Goal: Task Accomplishment & Management: Use online tool/utility

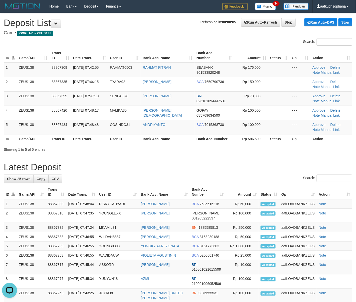
drag, startPoint x: 237, startPoint y: 153, endPoint x: 265, endPoint y: 163, distance: 30.3
click at [260, 161] on div "**********" at bounding box center [178, 266] width 356 height 507
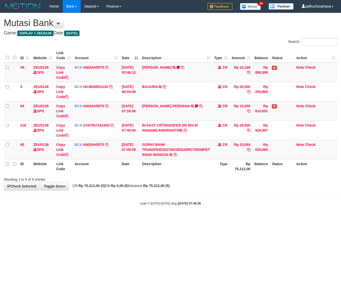
drag, startPoint x: 206, startPoint y: 221, endPoint x: 36, endPoint y: 162, distance: 180.0
click at [199, 216] on html "Toggle navigation Home Bank Account List Load By Website Group [OXPLAY] ZEUS138…" at bounding box center [170, 109] width 341 height 218
click at [122, 218] on html "Toggle navigation Home Bank Account List Load By Website Group [OXPLAY] ZEUS138…" at bounding box center [170, 109] width 341 height 218
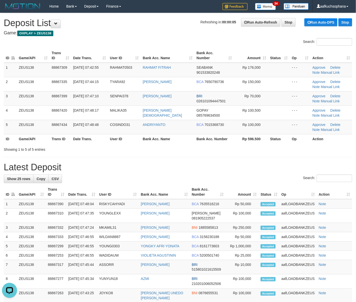
drag, startPoint x: 241, startPoint y: 145, endPoint x: 280, endPoint y: 169, distance: 45.7
click at [259, 158] on div "**********" at bounding box center [178, 266] width 356 height 507
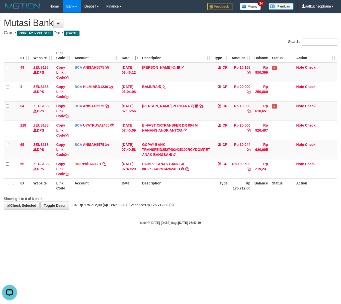
drag, startPoint x: 121, startPoint y: 233, endPoint x: 114, endPoint y: 230, distance: 7.8
click at [117, 232] on body "Toggle navigation Home Bank Account List Load By Website Group [OXPLAY] ZEUS138…" at bounding box center [170, 119] width 341 height 238
click at [100, 226] on body "Toggle navigation Home Bank Account List Load By Website Group [OXPLAY] ZEUS138…" at bounding box center [170, 119] width 341 height 238
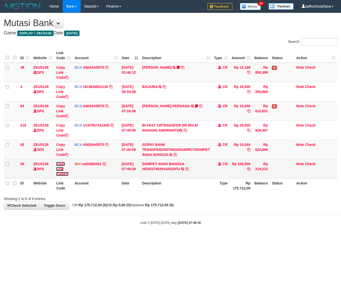
click at [67, 174] on icon at bounding box center [67, 174] width 4 height 4
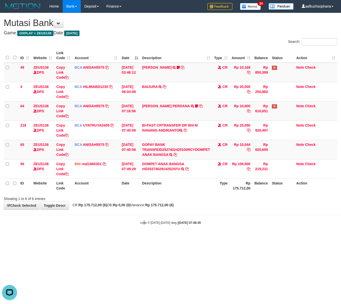
drag, startPoint x: 144, startPoint y: 238, endPoint x: 141, endPoint y: 237, distance: 2.6
click at [143, 238] on body "Toggle navigation Home Bank Account List Load By Website Group [OXPLAY] ZEUS138…" at bounding box center [170, 119] width 341 height 238
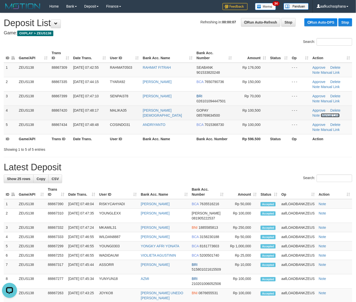
click at [327, 116] on link "Manual Link" at bounding box center [330, 115] width 19 height 4
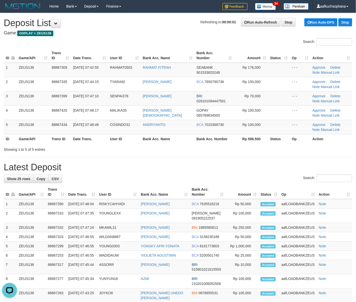
drag, startPoint x: 279, startPoint y: 162, endPoint x: 298, endPoint y: 146, distance: 25.1
click at [278, 162] on h1 "Latest Deposit" at bounding box center [178, 167] width 349 height 10
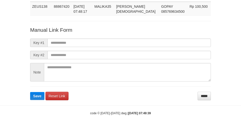
scroll to position [37, 0]
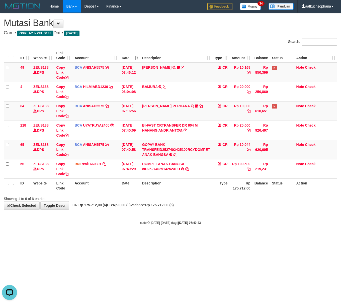
drag, startPoint x: 108, startPoint y: 220, endPoint x: 1, endPoint y: 171, distance: 117.0
click at [101, 216] on body "Toggle navigation Home Bank Account List Load By Website Group [OXPLAY] ZEUS138…" at bounding box center [170, 119] width 341 height 238
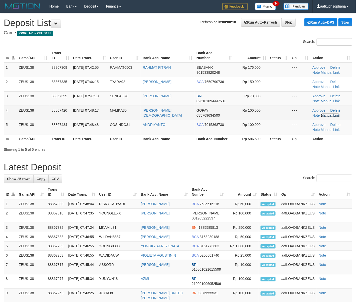
click at [325, 116] on link "Manual Link" at bounding box center [330, 115] width 19 height 4
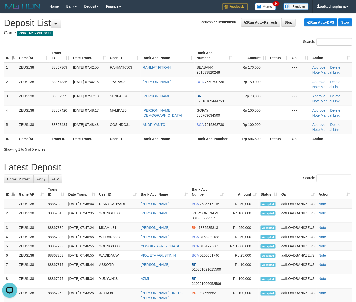
click at [245, 155] on div "**********" at bounding box center [178, 266] width 356 height 507
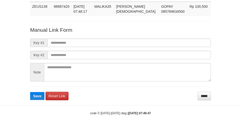
scroll to position [37, 0]
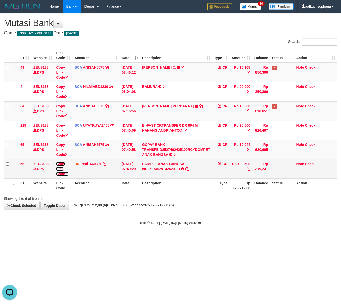
click at [67, 174] on icon at bounding box center [67, 174] width 4 height 4
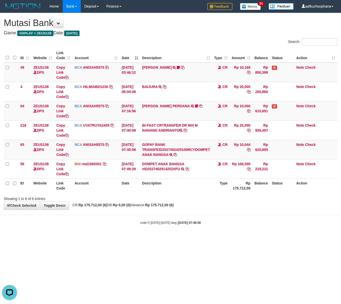
scroll to position [63, 0]
click at [200, 238] on html "Toggle navigation Home Bank Account List Load By Website Group [OXPLAY] ZEUS138…" at bounding box center [170, 119] width 341 height 238
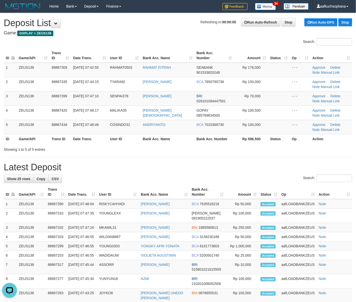
drag, startPoint x: 281, startPoint y: 162, endPoint x: 289, endPoint y: 160, distance: 8.8
click at [281, 162] on div "**********" at bounding box center [178, 266] width 356 height 507
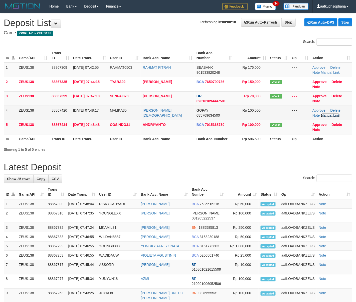
click at [330, 117] on link "Manual Link" at bounding box center [330, 115] width 19 height 4
drag, startPoint x: 327, startPoint y: 116, endPoint x: 279, endPoint y: 117, distance: 48.6
click at [327, 116] on link "Manual Link" at bounding box center [330, 115] width 19 height 4
click at [326, 116] on link "Manual Link" at bounding box center [330, 115] width 19 height 4
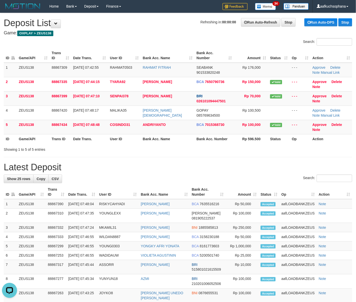
click at [253, 166] on h1 "Latest Deposit" at bounding box center [178, 167] width 349 height 10
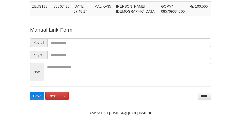
scroll to position [37, 0]
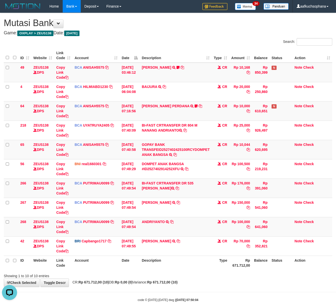
click at [204, 258] on th "Description" at bounding box center [176, 263] width 72 height 14
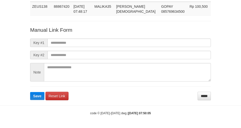
scroll to position [37, 0]
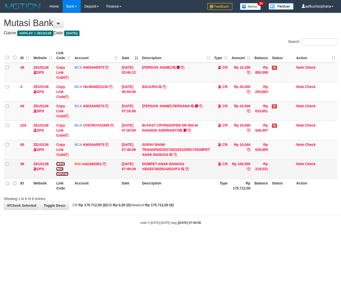
click at [68, 174] on icon at bounding box center [67, 174] width 4 height 4
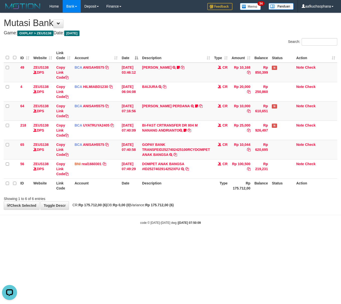
click at [281, 226] on body "Toggle navigation Home Bank Account List Load By Website Group [OXPLAY] ZEUS138…" at bounding box center [170, 119] width 341 height 238
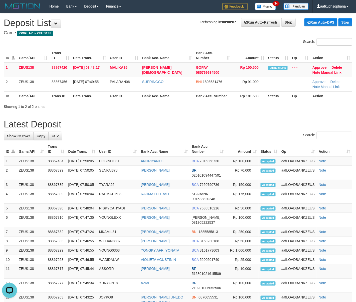
click at [256, 128] on h1 "Latest Deposit" at bounding box center [178, 124] width 349 height 10
click at [326, 73] on link "Manual Link" at bounding box center [332, 72] width 20 height 4
click at [322, 70] on link "Manual Link" at bounding box center [332, 72] width 20 height 4
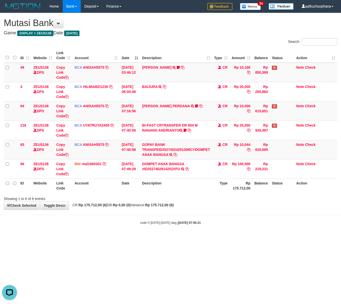
drag, startPoint x: 248, startPoint y: 228, endPoint x: 179, endPoint y: 190, distance: 78.1
click at [243, 228] on body "Toggle navigation Home Bank Account List Load By Website Group [OXPLAY] ZEUS138…" at bounding box center [170, 119] width 341 height 238
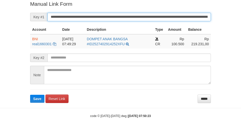
click at [30, 95] on button "Save" at bounding box center [37, 99] width 14 height 8
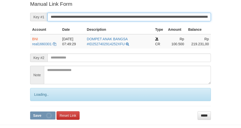
click at [30, 112] on button "Save" at bounding box center [42, 116] width 25 height 8
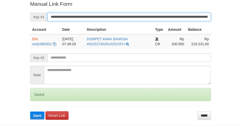
click at [30, 112] on button "Save" at bounding box center [37, 116] width 14 height 8
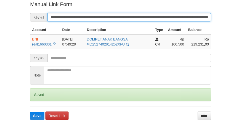
click at [30, 112] on button "Save" at bounding box center [37, 116] width 14 height 8
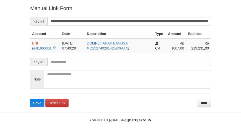
scroll to position [107, 0]
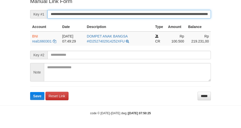
click at [30, 92] on button "Save" at bounding box center [37, 96] width 14 height 8
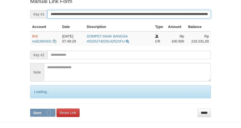
click at [30, 109] on button "Save" at bounding box center [42, 113] width 25 height 8
click at [164, 17] on input "**********" at bounding box center [128, 14] width 163 height 9
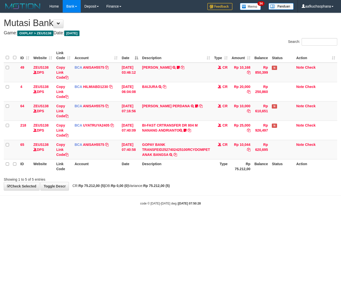
drag, startPoint x: 272, startPoint y: 236, endPoint x: 257, endPoint y: 206, distance: 34.1
click at [269, 218] on html "Toggle navigation Home Bank Account List Load By Website Group [OXPLAY] ZEUS138…" at bounding box center [170, 109] width 341 height 218
drag, startPoint x: 67, startPoint y: 219, endPoint x: 1, endPoint y: 193, distance: 71.1
click at [66, 218] on html "Toggle navigation Home Bank Account List Load By Website Group [OXPLAY] ZEUS138…" at bounding box center [170, 109] width 341 height 218
click at [240, 218] on html "Toggle navigation Home Bank Account List Load By Website Group [OXPLAY] ZEUS138…" at bounding box center [170, 109] width 341 height 218
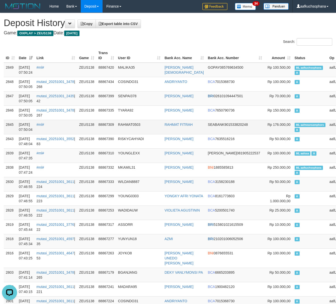
click at [295, 126] on span "ML aafmeansamphors" at bounding box center [310, 125] width 31 height 4
copy td "ML aafmeansamphors A"
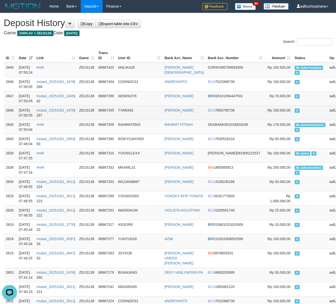
click at [293, 117] on td "A" at bounding box center [310, 113] width 35 height 14
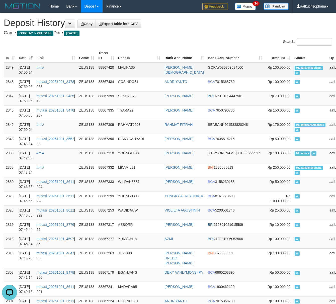
click at [293, 63] on td "ML aafkuchsophana A" at bounding box center [310, 70] width 35 height 15
copy td "ML aafkuchsophana A"
click at [293, 92] on td "A" at bounding box center [310, 98] width 35 height 14
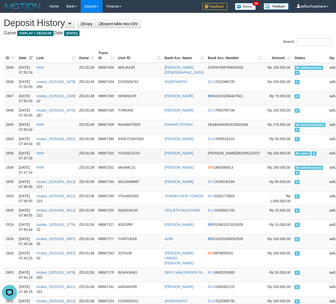
click at [295, 154] on span "ML aafosa" at bounding box center [303, 153] width 16 height 4
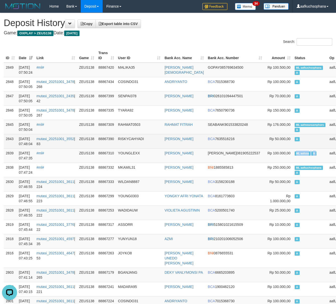
copy td "ML aafosa A"
click at [293, 145] on td "A" at bounding box center [310, 141] width 35 height 14
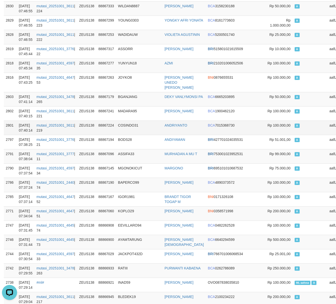
scroll to position [234, 0]
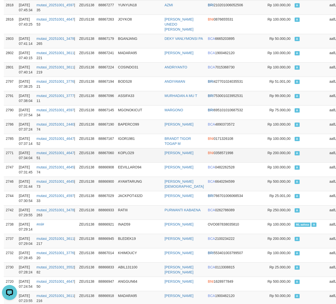
click at [293, 161] on td "A" at bounding box center [310, 155] width 35 height 14
drag, startPoint x: 273, startPoint y: 161, endPoint x: 270, endPoint y: 160, distance: 3.4
click at [293, 162] on td "A" at bounding box center [310, 155] width 35 height 14
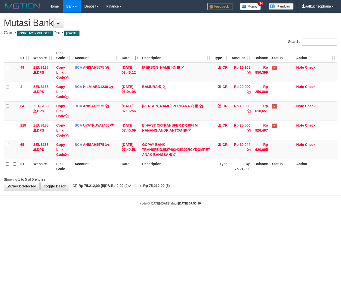
click at [139, 218] on html "Toggle navigation Home Bank Account List Load By Website Group [OXPLAY] ZEUS138…" at bounding box center [170, 109] width 341 height 218
click at [200, 218] on html "Toggle navigation Home Bank Account List Load By Website Group [OXPLAY] ZEUS138…" at bounding box center [170, 109] width 341 height 218
drag, startPoint x: 200, startPoint y: 230, endPoint x: 23, endPoint y: 151, distance: 193.7
click at [198, 218] on html "Toggle navigation Home Bank Account List Load By Website Group [OXPLAY] ZEUS138…" at bounding box center [170, 109] width 341 height 218
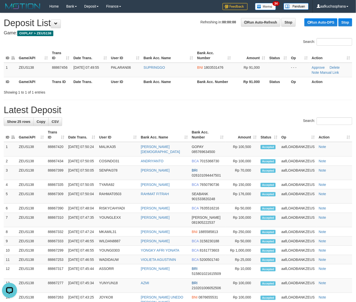
click at [274, 102] on div "**********" at bounding box center [178, 237] width 356 height 449
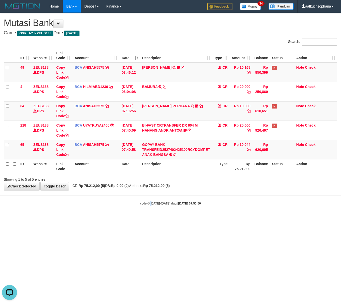
click at [152, 198] on body "Toggle navigation Home Bank Account List Load By Website Group [OXPLAY] ZEUS138…" at bounding box center [170, 109] width 341 height 218
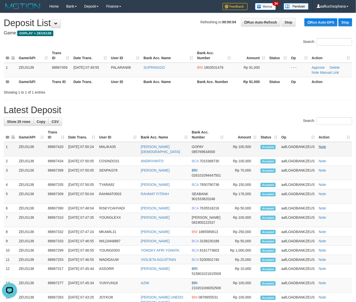
drag, startPoint x: 256, startPoint y: 111, endPoint x: 322, endPoint y: 145, distance: 75.0
click at [254, 110] on h1 "Latest Deposit" at bounding box center [178, 110] width 349 height 10
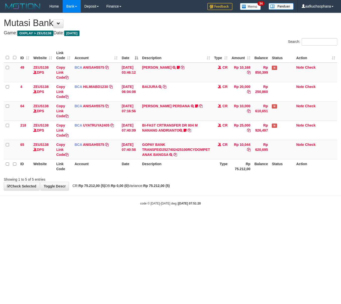
drag, startPoint x: 112, startPoint y: 217, endPoint x: 195, endPoint y: 215, distance: 82.2
click at [112, 217] on body "Toggle navigation Home Bank Account List Load By Website Group [OXPLAY] ZEUS138…" at bounding box center [170, 109] width 341 height 218
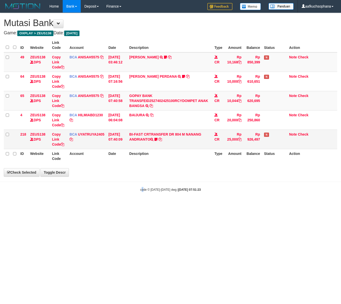
click at [141, 205] on html "Toggle navigation Home Bank Account List Load By Website Group [OXPLAY] ZEUS138…" at bounding box center [170, 102] width 341 height 205
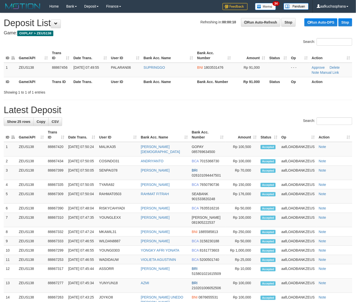
drag, startPoint x: 203, startPoint y: 107, endPoint x: 360, endPoint y: 176, distance: 171.7
click at [257, 137] on div "**********" at bounding box center [178, 237] width 356 height 449
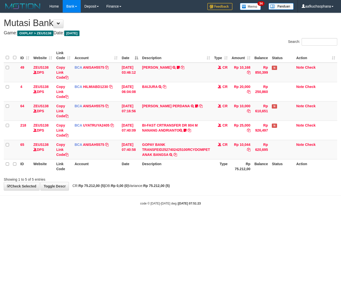
drag, startPoint x: 179, startPoint y: 227, endPoint x: 43, endPoint y: 171, distance: 147.0
click at [179, 218] on html "Toggle navigation Home Bank Account List Load By Website Group [OXPLAY] ZEUS138…" at bounding box center [170, 109] width 341 height 218
drag, startPoint x: 169, startPoint y: 239, endPoint x: 143, endPoint y: 221, distance: 31.6
click at [166, 218] on html "Toggle navigation Home Bank Account List Load By Website Group [OXPLAY] ZEUS138…" at bounding box center [170, 109] width 341 height 218
drag, startPoint x: 132, startPoint y: 233, endPoint x: 74, endPoint y: 194, distance: 69.0
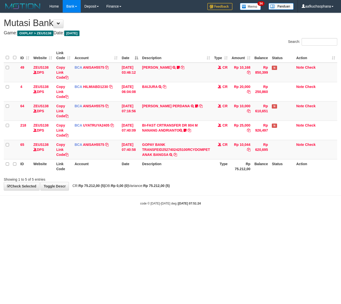
click at [126, 218] on html "Toggle navigation Home Bank Account List Load By Website Group [OXPLAY] ZEUS138…" at bounding box center [170, 109] width 341 height 218
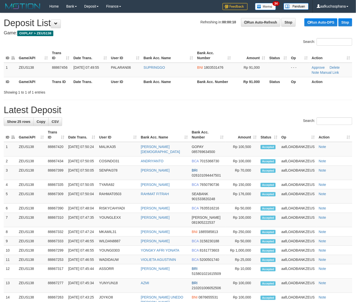
click at [273, 113] on h1 "Latest Deposit" at bounding box center [178, 110] width 349 height 10
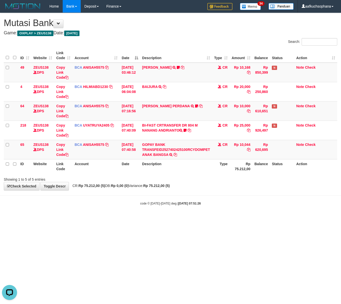
drag, startPoint x: 264, startPoint y: 201, endPoint x: 170, endPoint y: 163, distance: 101.1
click at [260, 199] on body "Toggle navigation Home Bank Account List Load By Website Group [OXPLAY] ZEUS138…" at bounding box center [170, 109] width 341 height 218
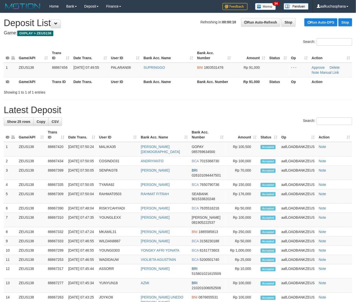
click at [250, 124] on div "Search:" at bounding box center [178, 121] width 349 height 9
drag, startPoint x: 186, startPoint y: 105, endPoint x: 359, endPoint y: 158, distance: 181.3
click at [198, 110] on div "**********" at bounding box center [178, 237] width 356 height 449
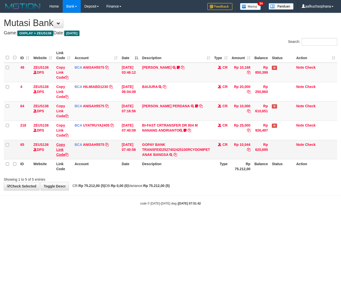
drag, startPoint x: 113, startPoint y: 183, endPoint x: 65, endPoint y: 153, distance: 56.5
click at [110, 182] on div "**********" at bounding box center [170, 101] width 341 height 177
drag, startPoint x: 94, startPoint y: 195, endPoint x: 0, endPoint y: 137, distance: 110.4
click at [96, 196] on body "Toggle navigation Home Bank Account List Load By Website Group [OXPLAY] ZEUS138…" at bounding box center [170, 109] width 341 height 218
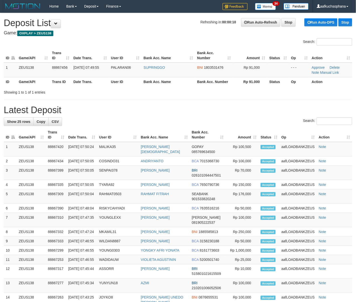
click at [227, 107] on h1 "Latest Deposit" at bounding box center [178, 110] width 349 height 10
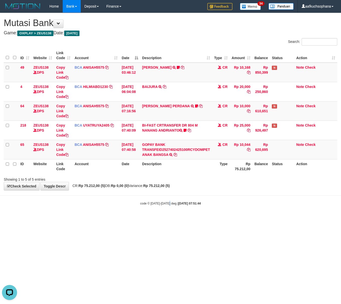
click at [170, 218] on body "Toggle navigation Home Bank Account List Load By Website Group [OXPLAY] ZEUS138…" at bounding box center [170, 109] width 341 height 218
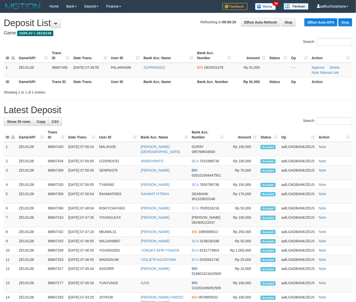
click at [227, 102] on div "**********" at bounding box center [178, 237] width 356 height 449
drag, startPoint x: 250, startPoint y: 119, endPoint x: 360, endPoint y: 158, distance: 117.1
click at [251, 122] on div "Search:" at bounding box center [178, 121] width 349 height 9
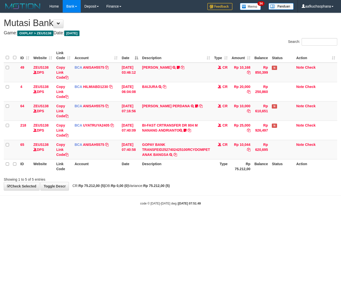
click at [193, 218] on html "Toggle navigation Home Bank Account List Load By Website Group [OXPLAY] ZEUS138…" at bounding box center [170, 109] width 341 height 218
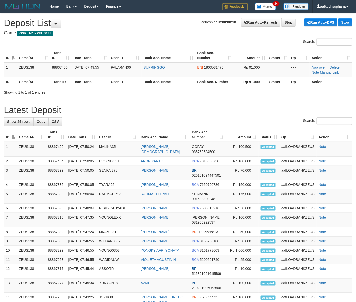
drag, startPoint x: 230, startPoint y: 101, endPoint x: 360, endPoint y: 160, distance: 143.7
click at [241, 106] on div "**********" at bounding box center [178, 237] width 356 height 449
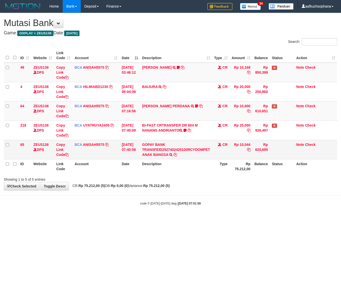
drag, startPoint x: 134, startPoint y: 223, endPoint x: 27, endPoint y: 159, distance: 125.1
click at [126, 218] on html "Toggle navigation Home Bank Account List Load By Website Group [OXPLAY] ZEUS138…" at bounding box center [170, 109] width 341 height 218
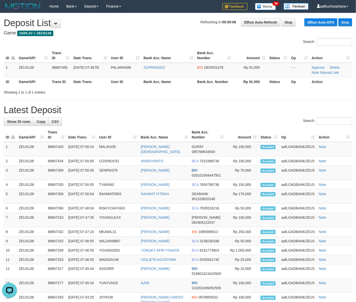
drag, startPoint x: 255, startPoint y: 109, endPoint x: 302, endPoint y: 135, distance: 53.7
click at [256, 111] on h1 "Latest Deposit" at bounding box center [178, 110] width 349 height 10
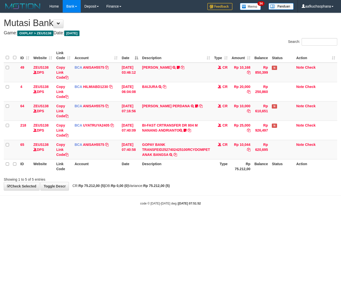
click at [120, 218] on html "Toggle navigation Home Bank Account List Load By Website Group [OXPLAY] ZEUS138…" at bounding box center [170, 109] width 341 height 218
click at [98, 214] on body "Toggle navigation Home Bank Account List Load By Website Group [OXPLAY] ZEUS138…" at bounding box center [170, 109] width 341 height 218
drag, startPoint x: 239, startPoint y: 234, endPoint x: 212, endPoint y: 230, distance: 27.4
click at [219, 218] on html "Toggle navigation Home Bank Account List Load By Website Group [OXPLAY] ZEUS138…" at bounding box center [170, 109] width 341 height 218
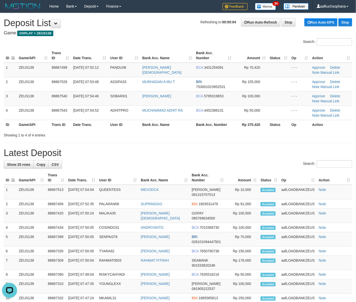
drag, startPoint x: 200, startPoint y: 138, endPoint x: 275, endPoint y: 152, distance: 76.7
click at [201, 138] on div "**********" at bounding box center [178, 259] width 356 height 492
drag, startPoint x: 256, startPoint y: 139, endPoint x: 360, endPoint y: 174, distance: 110.0
click at [258, 140] on div "**********" at bounding box center [178, 259] width 356 height 492
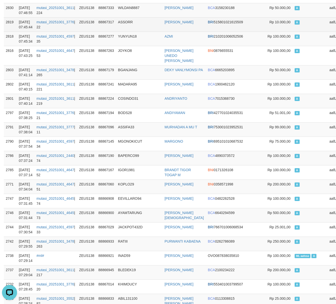
click at [157, 32] on td "ASSORR" at bounding box center [139, 24] width 47 height 14
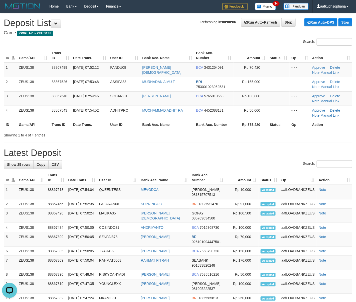
click at [218, 124] on th "Bank Acc. Number" at bounding box center [213, 124] width 39 height 9
click at [222, 120] on th "Bank Acc. Number" at bounding box center [213, 124] width 39 height 9
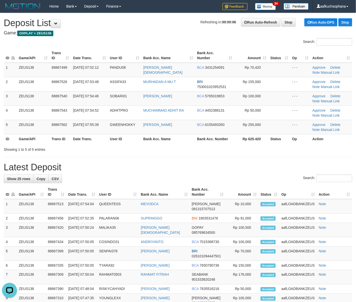
drag, startPoint x: 231, startPoint y: 157, endPoint x: 226, endPoint y: 150, distance: 8.6
click at [230, 157] on hr at bounding box center [178, 157] width 349 height 0
drag, startPoint x: 219, startPoint y: 144, endPoint x: 360, endPoint y: 146, distance: 141.6
click at [220, 144] on div "ID Game/API Trans ID Date Trans. User ID Bank Acc. Name Bank Acc. Number Amount…" at bounding box center [178, 96] width 356 height 98
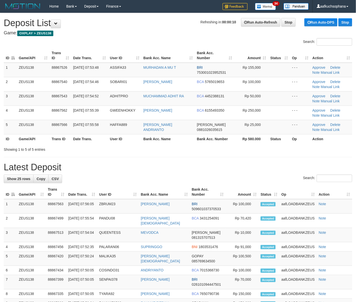
click at [347, 170] on h1 "Latest Deposit" at bounding box center [178, 167] width 349 height 10
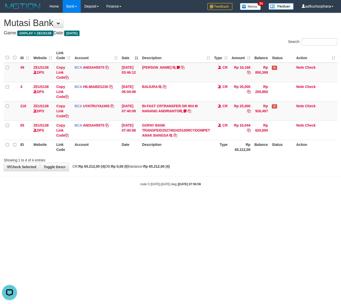
drag, startPoint x: 207, startPoint y: 237, endPoint x: 154, endPoint y: 3, distance: 240.2
click at [204, 199] on html "Toggle navigation Home Bank Account List Load By Website Group [OXPLAY] ZEUS138…" at bounding box center [170, 99] width 341 height 199
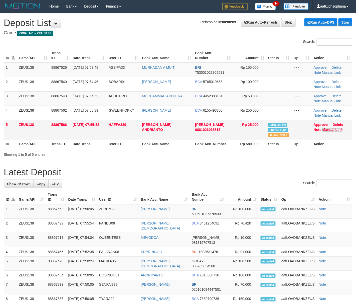
drag, startPoint x: 328, startPoint y: 128, endPoint x: 322, endPoint y: 128, distance: 6.0
click at [328, 128] on link "Manual Link" at bounding box center [333, 130] width 20 height 4
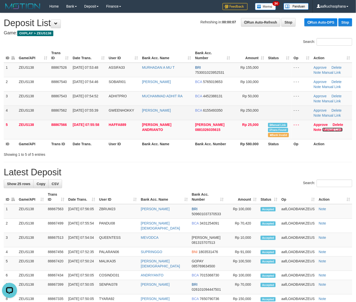
click at [323, 128] on link "Manual Link" at bounding box center [333, 130] width 20 height 4
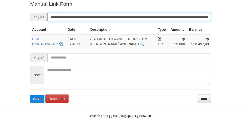
click at [30, 95] on button "Save" at bounding box center [37, 99] width 14 height 8
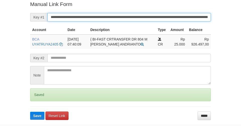
click at [30, 112] on button "Save" at bounding box center [37, 116] width 14 height 8
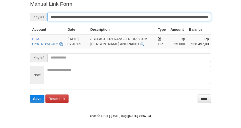
click at [30, 95] on button "Save" at bounding box center [37, 99] width 14 height 8
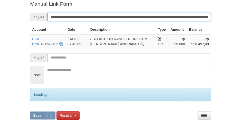
scroll to position [104, 0]
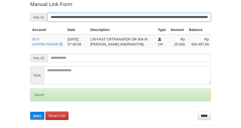
click at [30, 112] on button "Save" at bounding box center [37, 116] width 14 height 8
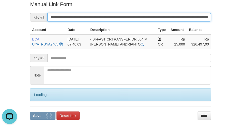
scroll to position [0, 0]
click at [30, 112] on button "Save" at bounding box center [42, 116] width 25 height 8
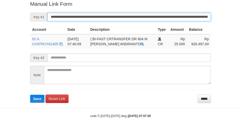
click at [30, 95] on button "Save" at bounding box center [37, 99] width 14 height 8
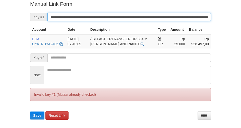
drag, startPoint x: 0, startPoint y: 0, endPoint x: 175, endPoint y: 15, distance: 176.1
click at [175, 15] on input "**********" at bounding box center [128, 17] width 163 height 9
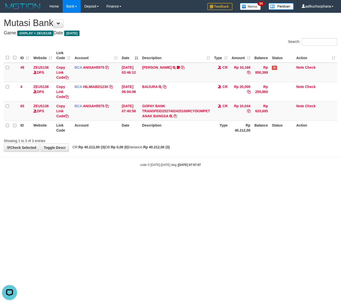
click at [137, 180] on html "Toggle navigation Home Bank Account List Load By Website Group [OXPLAY] ZEUS138…" at bounding box center [170, 90] width 341 height 180
click at [146, 180] on html "Toggle navigation Home Bank Account List Load By Website Group [OXPLAY] ZEUS138…" at bounding box center [170, 90] width 341 height 180
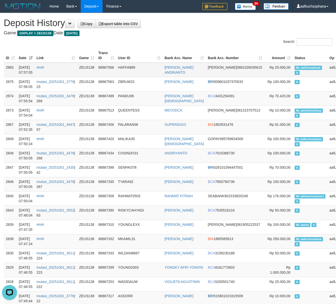
click at [295, 66] on span "ML aafChounpheak" at bounding box center [308, 68] width 27 height 4
copy td "ML aafChounpheak A"
click at [293, 94] on td "A" at bounding box center [310, 98] width 35 height 14
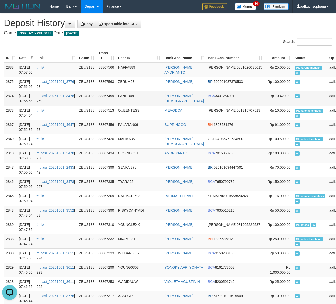
scroll to position [704, 0]
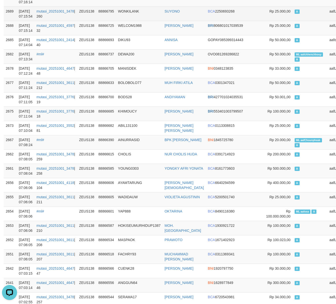
drag, startPoint x: 266, startPoint y: 47, endPoint x: 192, endPoint y: 22, distance: 78.6
click at [295, 42] on span "A" at bounding box center [297, 40] width 5 height 4
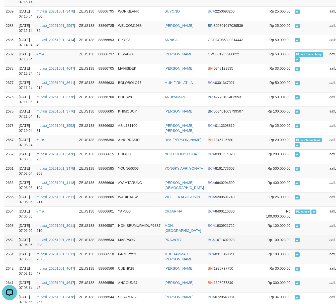
click at [267, 242] on span "Rp 100.023,00" at bounding box center [278, 240] width 23 height 4
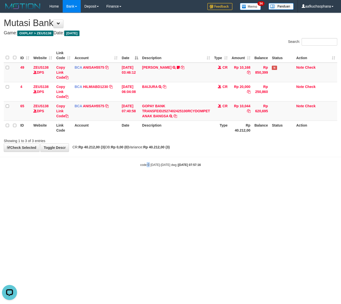
click at [149, 180] on html "Toggle navigation Home Bank Account List Load By Website Group [OXPLAY] ZEUS138…" at bounding box center [170, 90] width 341 height 180
click at [160, 180] on html "Toggle navigation Home Bank Account List Load By Website Group [OXPLAY] ZEUS138…" at bounding box center [170, 90] width 341 height 180
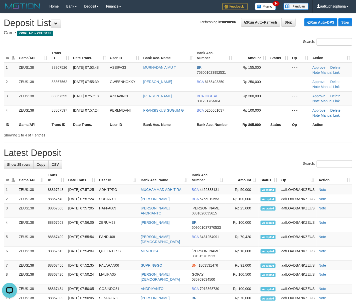
drag, startPoint x: 247, startPoint y: 141, endPoint x: 299, endPoint y: 159, distance: 54.9
click at [253, 142] on div "**********" at bounding box center [178, 261] width 356 height 497
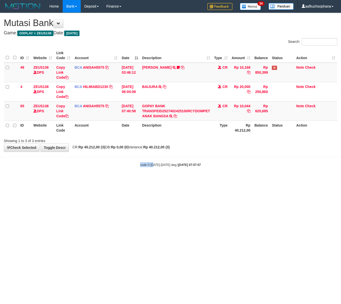
drag, startPoint x: 149, startPoint y: 223, endPoint x: 17, endPoint y: 186, distance: 137.3
click at [145, 180] on html "Toggle navigation Home Bank Account List Load By Website Group [OXPLAY] ZEUS138…" at bounding box center [170, 90] width 341 height 180
drag, startPoint x: 108, startPoint y: 221, endPoint x: 62, endPoint y: 214, distance: 46.4
click at [87, 180] on html "Toggle navigation Home Bank Account List Load By Website Group [OXPLAY] ZEUS138…" at bounding box center [170, 90] width 341 height 180
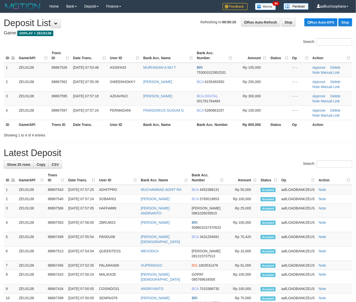
drag, startPoint x: 253, startPoint y: 175, endPoint x: 246, endPoint y: 177, distance: 7.1
click at [245, 176] on th "Amount" at bounding box center [242, 177] width 33 height 14
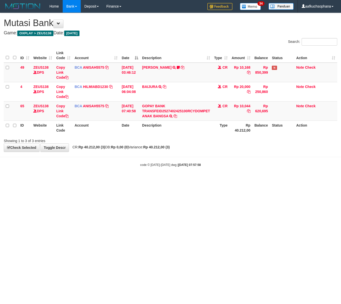
click at [102, 180] on html "Toggle navigation Home Bank Account List Load By Website Group [OXPLAY] ZEUS138…" at bounding box center [170, 90] width 341 height 180
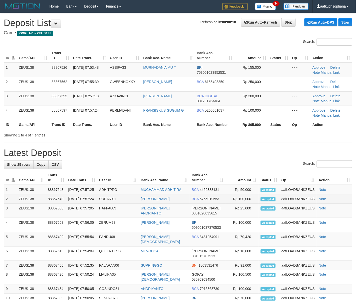
drag, startPoint x: 254, startPoint y: 163, endPoint x: 344, endPoint y: 199, distance: 97.0
click at [254, 163] on div "Search:" at bounding box center [178, 164] width 349 height 9
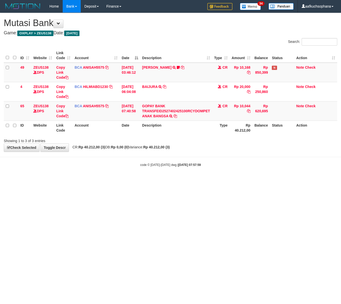
drag, startPoint x: 119, startPoint y: 246, endPoint x: 106, endPoint y: 236, distance: 16.8
click at [119, 180] on html "Toggle navigation Home Bank Account List Load By Website Group [OXPLAY] ZEUS138…" at bounding box center [170, 90] width 341 height 180
click at [203, 180] on html "Toggle navigation Home Bank Account List Load By Website Group [OXPLAY] ZEUS138…" at bounding box center [170, 90] width 341 height 180
drag, startPoint x: 193, startPoint y: 203, endPoint x: 64, endPoint y: 134, distance: 145.8
click at [192, 180] on html "Toggle navigation Home Bank Account List Load By Website Group [OXPLAY] ZEUS138…" at bounding box center [170, 90] width 341 height 180
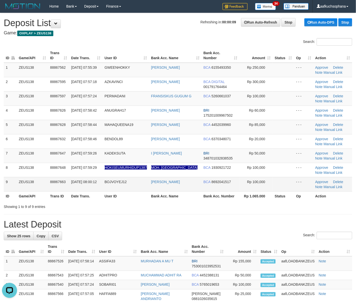
click at [226, 190] on td "BCA 8692041517" at bounding box center [221, 184] width 38 height 14
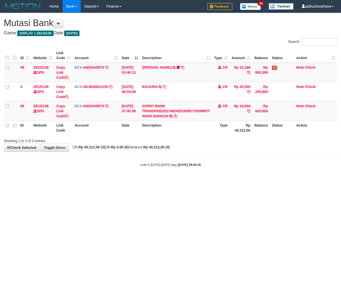
click at [201, 180] on html "Toggle navigation Home Bank Account List Load By Website Group [OXPLAY] ZEUS138…" at bounding box center [170, 90] width 341 height 180
drag, startPoint x: 102, startPoint y: 239, endPoint x: 101, endPoint y: 233, distance: 5.9
click at [102, 180] on html "Toggle navigation Home Bank Account List Load By Website Group [OXPLAY] ZEUS138…" at bounding box center [170, 90] width 341 height 180
click at [96, 180] on html "Toggle navigation Home Bank Account List Load By Website Group [OXPLAY] ZEUS138…" at bounding box center [170, 90] width 341 height 180
click at [231, 180] on html "Toggle navigation Home Bank Account List Load By Website Group [OXPLAY] ZEUS138…" at bounding box center [170, 90] width 341 height 180
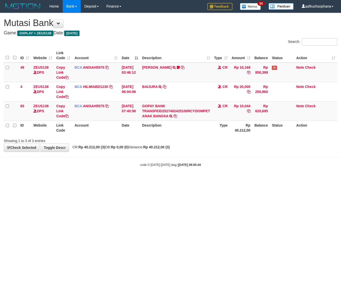
drag, startPoint x: 244, startPoint y: 253, endPoint x: 140, endPoint y: 145, distance: 149.5
click at [240, 180] on html "Toggle navigation Home Bank Account List Load By Website Group [OXPLAY] ZEUS138…" at bounding box center [170, 90] width 341 height 180
drag, startPoint x: 190, startPoint y: 224, endPoint x: 192, endPoint y: 222, distance: 2.9
click at [188, 180] on html "Toggle navigation Home Bank Account List Load By Website Group [OXPLAY] ZEUS138…" at bounding box center [170, 90] width 341 height 180
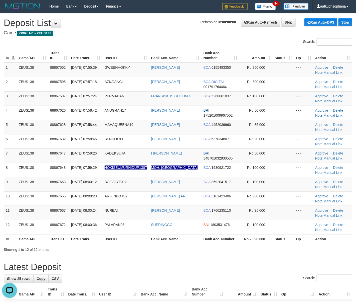
click at [273, 239] on th "Status" at bounding box center [283, 238] width 21 height 9
drag, startPoint x: 245, startPoint y: 263, endPoint x: 324, endPoint y: 148, distance: 139.5
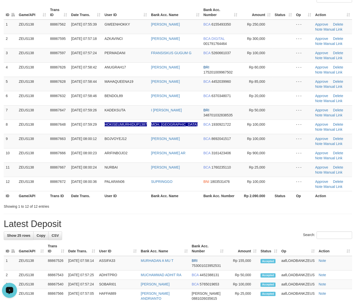
scroll to position [33, 0]
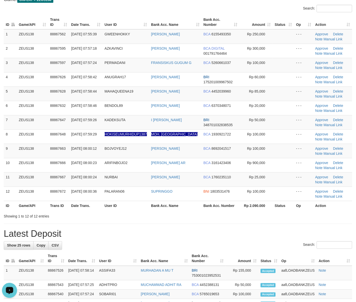
click at [291, 230] on h1 "Latest Deposit" at bounding box center [178, 234] width 349 height 10
drag, startPoint x: 165, startPoint y: 262, endPoint x: 174, endPoint y: 261, distance: 8.6
click at [166, 262] on th "Bank Acc. Name" at bounding box center [164, 258] width 51 height 14
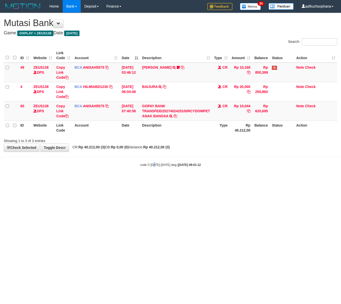
drag, startPoint x: 153, startPoint y: 185, endPoint x: 155, endPoint y: 196, distance: 11.0
click at [155, 180] on html "Toggle navigation Home Bank Account List Load By Website Group [OXPLAY] ZEUS138…" at bounding box center [170, 90] width 341 height 180
drag, startPoint x: 181, startPoint y: 246, endPoint x: 169, endPoint y: 246, distance: 12.0
click at [177, 180] on html "Toggle navigation Home Bank Account List Load By Website Group [OXPLAY] ZEUS138…" at bounding box center [170, 90] width 341 height 180
drag, startPoint x: 15, startPoint y: 223, endPoint x: 44, endPoint y: 121, distance: 106.2
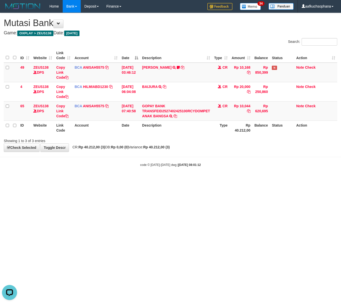
click at [15, 180] on html "Toggle navigation Home Bank Account List Load By Website Group [OXPLAY] ZEUS138…" at bounding box center [170, 90] width 341 height 180
click at [173, 180] on html "Toggle navigation Home Bank Account List Load By Website Group [OXPLAY] ZEUS138…" at bounding box center [170, 90] width 341 height 180
drag, startPoint x: 244, startPoint y: 200, endPoint x: 236, endPoint y: 195, distance: 9.1
click at [245, 180] on html "Toggle navigation Home Bank Account List Load By Website Group [OXPLAY] ZEUS138…" at bounding box center [170, 90] width 341 height 180
click at [82, 180] on html "Toggle navigation Home Bank Account List Load By Website Group [OXPLAY] ZEUS138…" at bounding box center [170, 90] width 341 height 180
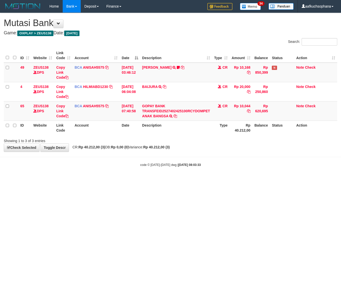
click at [202, 180] on html "Toggle navigation Home Bank Account List Load By Website Group [OXPLAY] ZEUS138…" at bounding box center [170, 90] width 341 height 180
drag, startPoint x: 71, startPoint y: 212, endPoint x: 54, endPoint y: 211, distance: 16.3
click at [57, 180] on html "Toggle navigation Home Bank Account List Load By Website Group [OXPLAY] ZEUS138…" at bounding box center [170, 90] width 341 height 180
click at [123, 180] on html "Toggle navigation Home Bank Account List Load By Website Group [OXPLAY] ZEUS138…" at bounding box center [170, 90] width 341 height 180
drag, startPoint x: 69, startPoint y: 238, endPoint x: 64, endPoint y: 239, distance: 4.4
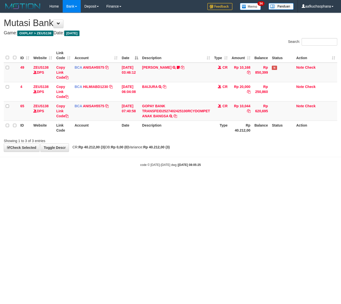
click at [69, 180] on html "Toggle navigation Home Bank Account List Load By Website Group [OXPLAY] ZEUS138…" at bounding box center [170, 90] width 341 height 180
click at [64, 180] on html "Toggle navigation Home Bank Account List Load By Website Group [OXPLAY] ZEUS138…" at bounding box center [170, 90] width 341 height 180
drag, startPoint x: 255, startPoint y: 236, endPoint x: 244, endPoint y: 241, distance: 12.1
click at [244, 180] on html "Toggle navigation Home Bank Account List Load By Website Group [OXPLAY] ZEUS138…" at bounding box center [170, 90] width 341 height 180
click at [245, 180] on html "Toggle navigation Home Bank Account List Load By Website Group [OXPLAY] ZEUS138…" at bounding box center [170, 90] width 341 height 180
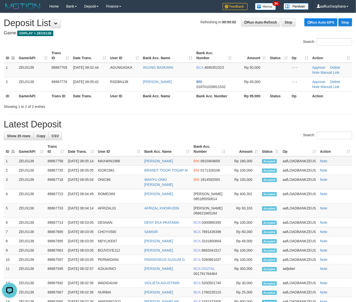
drag, startPoint x: 224, startPoint y: 133, endPoint x: 351, endPoint y: 160, distance: 130.3
click at [222, 132] on div "Search:" at bounding box center [178, 136] width 349 height 9
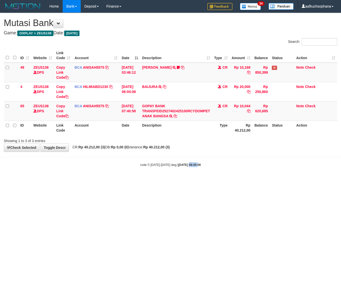
drag, startPoint x: 192, startPoint y: 234, endPoint x: 2, endPoint y: 159, distance: 204.1
click at [188, 180] on html "Toggle navigation Home Bank Account List Load By Website Group [OXPLAY] ZEUS138…" at bounding box center [170, 90] width 341 height 180
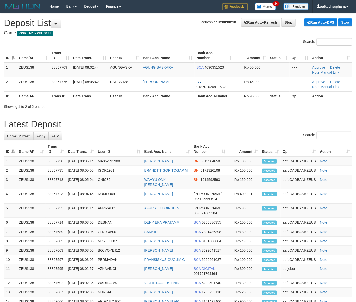
click at [246, 124] on h1 "Latest Deposit" at bounding box center [178, 124] width 349 height 10
click at [241, 128] on h1 "Latest Deposit" at bounding box center [178, 124] width 349 height 10
click at [260, 136] on div "Search:" at bounding box center [178, 136] width 349 height 9
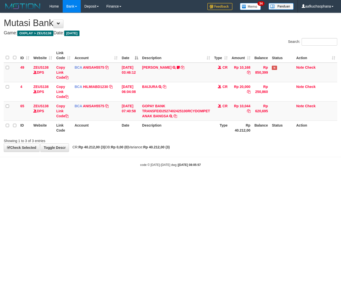
drag, startPoint x: 0, startPoint y: 0, endPoint x: 99, endPoint y: 183, distance: 208.3
click at [116, 180] on html "Toggle navigation Home Bank Account List Load By Website Group [OXPLAY] ZEUS138…" at bounding box center [170, 90] width 341 height 180
click at [183, 180] on html "Toggle navigation Home Bank Account List Load By Website Group [OXPLAY] ZEUS138…" at bounding box center [170, 90] width 341 height 180
click at [54, 179] on body "Toggle navigation Home Bank Account List Load By Website Group [OXPLAY] ZEUS138…" at bounding box center [170, 90] width 341 height 180
drag, startPoint x: 109, startPoint y: 218, endPoint x: 110, endPoint y: 221, distance: 3.4
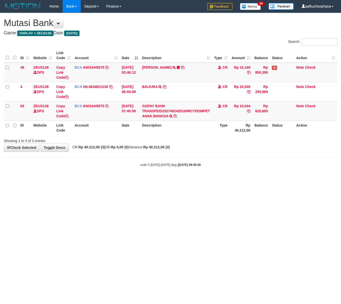
click at [110, 180] on html "Toggle navigation Home Bank Account List Load By Website Group [OXPLAY] ZEUS138…" at bounding box center [170, 90] width 341 height 180
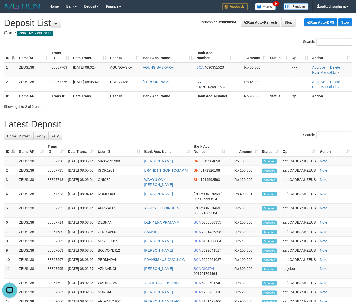
drag, startPoint x: 211, startPoint y: 94, endPoint x: 330, endPoint y: 149, distance: 131.3
click at [212, 98] on th "Bank Acc. Number" at bounding box center [214, 95] width 39 height 9
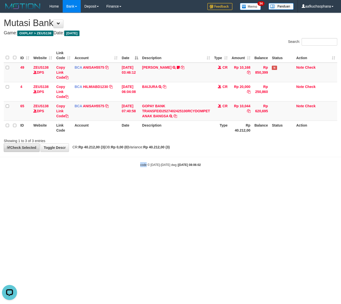
drag, startPoint x: 146, startPoint y: 195, endPoint x: 9, endPoint y: 145, distance: 146.2
click at [145, 180] on html "Toggle navigation Home Bank Account List Load By Website Group [OXPLAY] ZEUS138…" at bounding box center [170, 90] width 341 height 180
drag, startPoint x: 119, startPoint y: 216, endPoint x: 117, endPoint y: 216, distance: 2.5
click at [119, 180] on html "Toggle navigation Home Bank Account List Load By Website Group [OXPLAY] ZEUS138…" at bounding box center [170, 90] width 341 height 180
drag, startPoint x: 117, startPoint y: 216, endPoint x: 111, endPoint y: 213, distance: 6.7
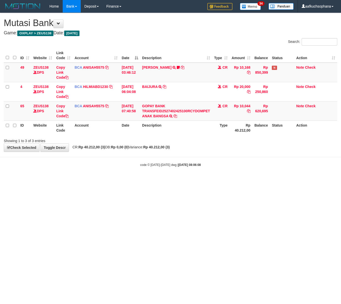
click at [112, 180] on html "Toggle navigation Home Bank Account List Load By Website Group [OXPLAY] ZEUS138…" at bounding box center [170, 90] width 341 height 180
click at [176, 180] on html "Toggle navigation Home Bank Account List Load By Website Group [OXPLAY] ZEUS138…" at bounding box center [170, 90] width 341 height 180
drag, startPoint x: 176, startPoint y: 211, endPoint x: 169, endPoint y: 196, distance: 16.4
click at [171, 180] on html "Toggle navigation Home Bank Account List Load By Website Group [OXPLAY] ZEUS138…" at bounding box center [170, 90] width 341 height 180
click at [168, 180] on html "Toggle navigation Home Bank Account List Load By Website Group [OXPLAY] ZEUS138…" at bounding box center [170, 90] width 341 height 180
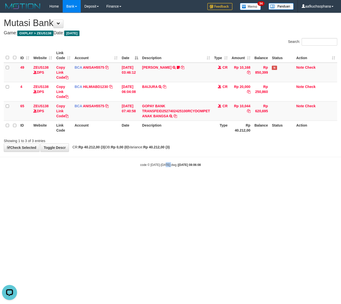
click at [168, 180] on html "Toggle navigation Home Bank Account List Load By Website Group [OXPLAY] ZEUS138…" at bounding box center [170, 90] width 341 height 180
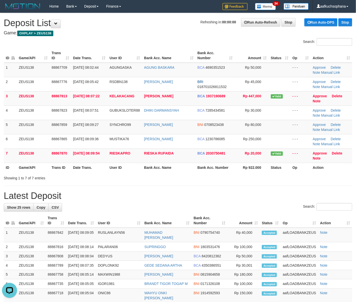
drag, startPoint x: 241, startPoint y: 193, endPoint x: 360, endPoint y: 216, distance: 121.5
click at [251, 196] on h1 "Latest Deposit" at bounding box center [178, 196] width 349 height 10
drag, startPoint x: 222, startPoint y: 170, endPoint x: 265, endPoint y: 177, distance: 43.3
click at [222, 171] on th "Bank Acc. Number" at bounding box center [215, 167] width 39 height 9
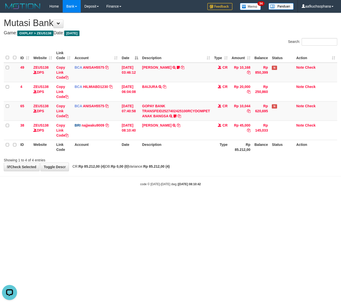
drag, startPoint x: 93, startPoint y: 197, endPoint x: 136, endPoint y: 170, distance: 50.6
click at [94, 197] on body "Toggle navigation Home Bank Account List Load By Website Group [OXPLAY] ZEUS138…" at bounding box center [170, 99] width 341 height 199
drag, startPoint x: 203, startPoint y: 218, endPoint x: 198, endPoint y: 213, distance: 7.3
click at [199, 199] on html "Toggle navigation Home Bank Account List Load By Website Group [OXPLAY] ZEUS138…" at bounding box center [170, 99] width 341 height 199
drag, startPoint x: 196, startPoint y: 209, endPoint x: 164, endPoint y: 195, distance: 34.7
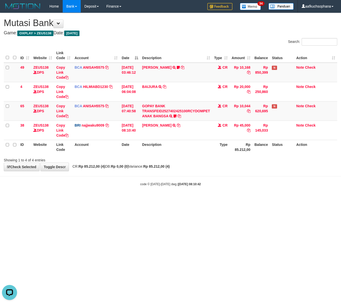
click at [190, 199] on html "Toggle navigation Home Bank Account List Load By Website Group [OXPLAY] ZEUS138…" at bounding box center [170, 99] width 341 height 199
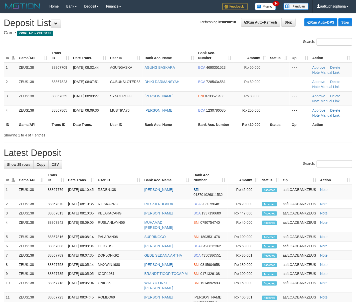
drag, startPoint x: 264, startPoint y: 145, endPoint x: 256, endPoint y: 143, distance: 8.3
click at [256, 143] on div "**********" at bounding box center [178, 249] width 356 height 472
click at [199, 169] on div "Search:" at bounding box center [178, 164] width 349 height 9
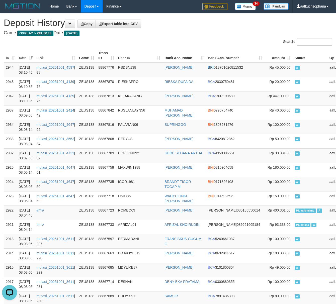
click at [264, 52] on th "Amount" at bounding box center [278, 55] width 28 height 14
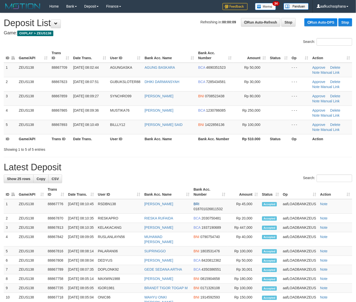
drag, startPoint x: 197, startPoint y: 173, endPoint x: 231, endPoint y: 173, distance: 33.8
click at [206, 174] on div "**********" at bounding box center [178, 256] width 356 height 487
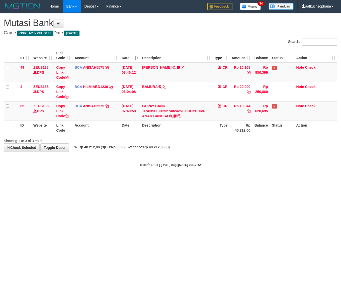
drag, startPoint x: 112, startPoint y: 237, endPoint x: 2, endPoint y: 172, distance: 126.9
click at [108, 180] on html "Toggle navigation Home Bank Account List Load By Website Group [OXPLAY] ZEUS138…" at bounding box center [170, 90] width 341 height 180
drag, startPoint x: 146, startPoint y: 178, endPoint x: 1, endPoint y: 152, distance: 147.7
click at [140, 178] on body "Toggle navigation Home Bank Account List Load By Website Group [OXPLAY] ZEUS138…" at bounding box center [170, 90] width 341 height 180
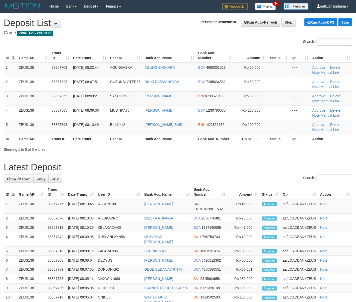
click at [240, 148] on div "Showing 1 to 5 of 5 entries" at bounding box center [178, 148] width 356 height 7
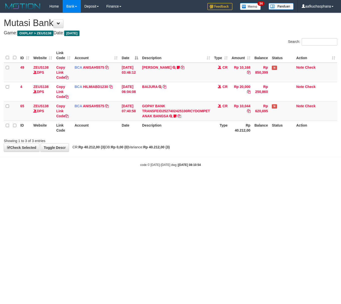
click at [192, 180] on html "Toggle navigation Home Bank Account List Load By Website Group [OXPLAY] ZEUS138…" at bounding box center [170, 90] width 341 height 180
click at [184, 180] on html "Toggle navigation Home Bank Account List Load By Website Group [OXPLAY] ZEUS138…" at bounding box center [170, 90] width 341 height 180
click at [179, 180] on html "Toggle navigation Home Bank Account List Load By Website Group [OXPLAY] ZEUS138…" at bounding box center [170, 90] width 341 height 180
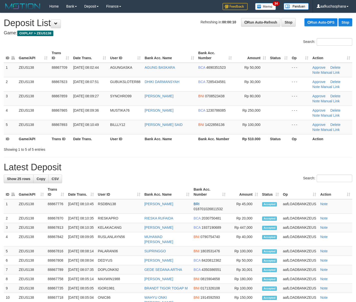
click at [269, 163] on h1 "Latest Deposit" at bounding box center [178, 167] width 349 height 10
click at [268, 163] on h1 "Latest Deposit" at bounding box center [178, 167] width 349 height 10
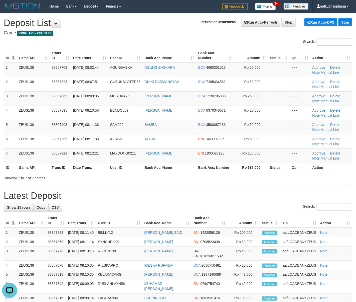
drag, startPoint x: 224, startPoint y: 198, endPoint x: 361, endPoint y: 204, distance: 137.5
click at [227, 198] on h1 "Latest Deposit" at bounding box center [178, 196] width 349 height 10
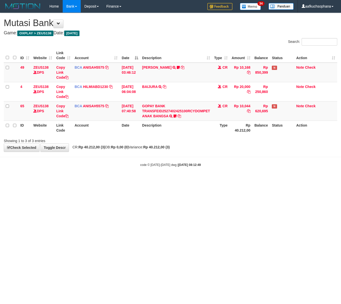
click at [34, 180] on html "Toggle navigation Home Bank Account List Load By Website Group [OXPLAY] ZEUS138…" at bounding box center [170, 90] width 341 height 180
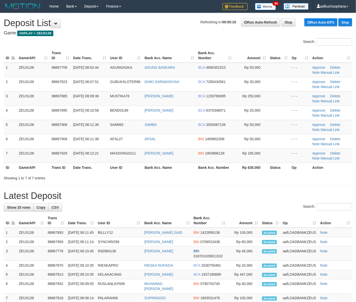
click at [231, 188] on div "**********" at bounding box center [178, 270] width 356 height 515
drag, startPoint x: 260, startPoint y: 191, endPoint x: 294, endPoint y: 201, distance: 35.2
click at [261, 191] on h1 "Latest Deposit" at bounding box center [178, 196] width 349 height 10
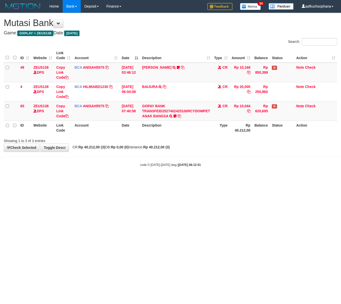
drag, startPoint x: 53, startPoint y: 216, endPoint x: 33, endPoint y: 216, distance: 20.1
click at [52, 180] on html "Toggle navigation Home Bank Account List Load By Website Group [OXPLAY] ZEUS138…" at bounding box center [170, 90] width 341 height 180
drag, startPoint x: 79, startPoint y: 214, endPoint x: 123, endPoint y: 213, distance: 43.4
click at [103, 180] on html "Toggle navigation Home Bank Account List Load By Website Group [OXPLAY] ZEUS138…" at bounding box center [170, 90] width 341 height 180
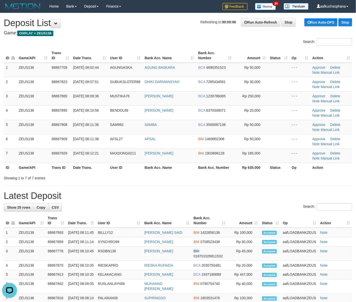
drag, startPoint x: 263, startPoint y: 184, endPoint x: 349, endPoint y: 181, distance: 86.1
click at [272, 184] on div "**********" at bounding box center [178, 270] width 356 height 515
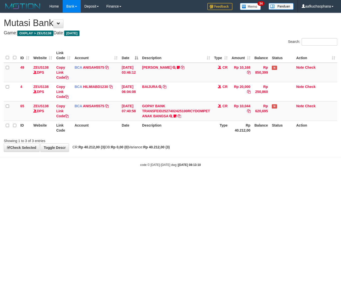
drag, startPoint x: 50, startPoint y: 188, endPoint x: 40, endPoint y: 189, distance: 10.4
click at [44, 180] on html "Toggle navigation Home Bank Account List Load By Website Group [OXPLAY] ZEUS138…" at bounding box center [170, 90] width 341 height 180
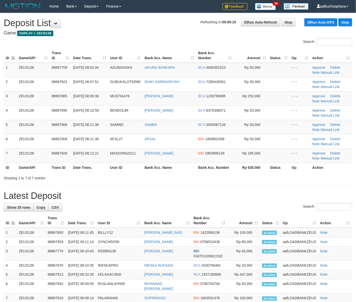
drag, startPoint x: 255, startPoint y: 191, endPoint x: 264, endPoint y: 190, distance: 9.1
click at [256, 191] on div "**********" at bounding box center [178, 270] width 356 height 515
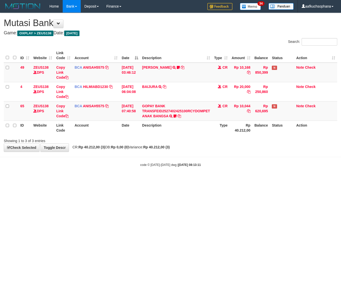
click at [77, 180] on html "Toggle navigation Home Bank Account List Load By Website Group [OXPLAY] ZEUS138…" at bounding box center [170, 90] width 341 height 180
drag, startPoint x: 98, startPoint y: 216, endPoint x: 84, endPoint y: 216, distance: 13.5
click at [90, 180] on html "Toggle navigation Home Bank Account List Load By Website Group [OXPLAY] ZEUS138…" at bounding box center [170, 90] width 341 height 180
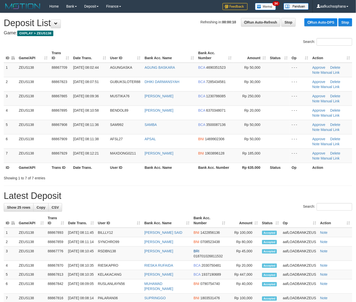
drag, startPoint x: 262, startPoint y: 198, endPoint x: 343, endPoint y: 198, distance: 81.2
click at [265, 200] on h1 "Latest Deposit" at bounding box center [178, 196] width 349 height 10
drag, startPoint x: 290, startPoint y: 199, endPoint x: 304, endPoint y: 200, distance: 13.8
click at [294, 201] on h1 "Latest Deposit" at bounding box center [178, 196] width 349 height 10
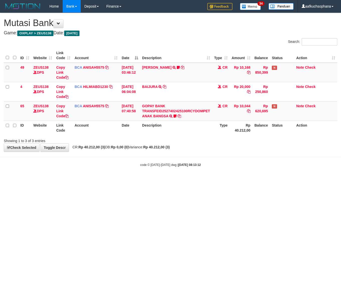
click at [70, 180] on html "Toggle navigation Home Bank Account List Load By Website Group [OXPLAY] ZEUS138…" at bounding box center [170, 90] width 341 height 180
click at [101, 180] on html "Toggle navigation Home Bank Account List Load By Website Group [OXPLAY] ZEUS138…" at bounding box center [170, 90] width 341 height 180
drag, startPoint x: 90, startPoint y: 237, endPoint x: 96, endPoint y: 245, distance: 9.4
click at [96, 180] on html "Toggle navigation Home Bank Account List Load By Website Group [OXPLAY] ZEUS138…" at bounding box center [170, 90] width 341 height 180
drag, startPoint x: 139, startPoint y: 224, endPoint x: 135, endPoint y: 225, distance: 3.6
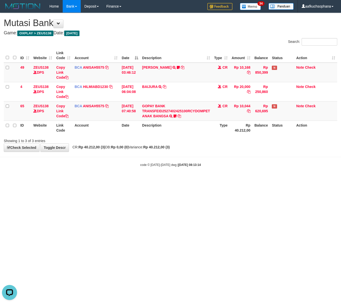
click at [137, 180] on html "Toggle navigation Home Bank Account List Load By Website Group [OXPLAY] ZEUS138…" at bounding box center [170, 90] width 341 height 180
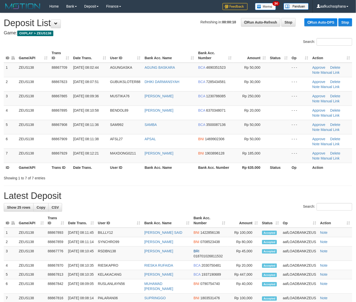
click at [213, 180] on div "Showing 1 to 7 of 7 entries" at bounding box center [178, 176] width 356 height 7
drag, startPoint x: 170, startPoint y: 194, endPoint x: 240, endPoint y: 203, distance: 71.0
click at [171, 194] on h1 "Latest Deposit" at bounding box center [178, 196] width 349 height 10
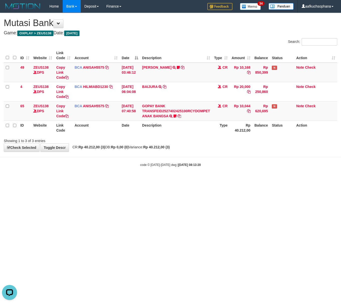
drag, startPoint x: 111, startPoint y: 202, endPoint x: 120, endPoint y: 201, distance: 8.8
click at [120, 180] on html "Toggle navigation Home Bank Account List Load By Website Group [OXPLAY] ZEUS138…" at bounding box center [170, 90] width 341 height 180
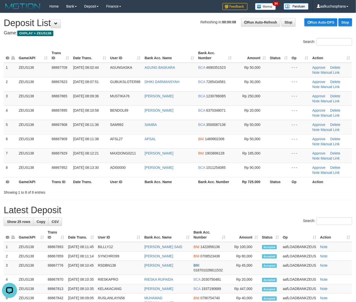
drag, startPoint x: 318, startPoint y: 196, endPoint x: 352, endPoint y: 197, distance: 34.1
click at [319, 196] on div "**********" at bounding box center [178, 277] width 356 height 529
drag, startPoint x: 271, startPoint y: 192, endPoint x: 360, endPoint y: 197, distance: 89.6
click at [295, 193] on div "Showing 1 to 8 of 8 entries" at bounding box center [178, 191] width 356 height 7
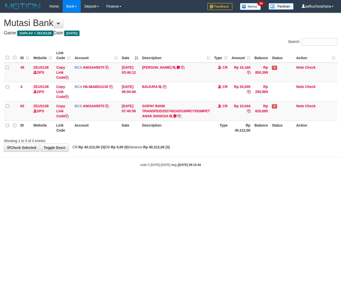
drag, startPoint x: 127, startPoint y: 183, endPoint x: 110, endPoint y: 180, distance: 17.8
click at [126, 180] on html "Toggle navigation Home Bank Account List Load By Website Group [OXPLAY] ZEUS138…" at bounding box center [170, 90] width 341 height 180
drag, startPoint x: 72, startPoint y: 194, endPoint x: 56, endPoint y: 194, distance: 15.3
click at [62, 180] on html "Toggle navigation Home Bank Account List Load By Website Group [OXPLAY] ZEUS138…" at bounding box center [170, 90] width 341 height 180
drag, startPoint x: 106, startPoint y: 194, endPoint x: 130, endPoint y: 217, distance: 33.2
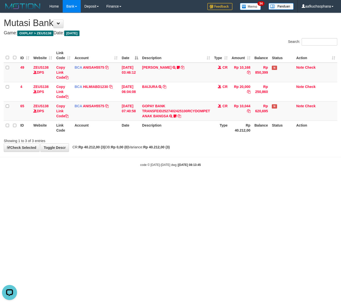
click at [131, 180] on html "Toggle navigation Home Bank Account List Load By Website Group [OXPLAY] ZEUS138…" at bounding box center [170, 90] width 341 height 180
drag, startPoint x: 130, startPoint y: 217, endPoint x: 37, endPoint y: 199, distance: 94.9
click at [126, 180] on html "Toggle navigation Home Bank Account List Load By Website Group [OXPLAY] ZEUS138…" at bounding box center [170, 90] width 341 height 180
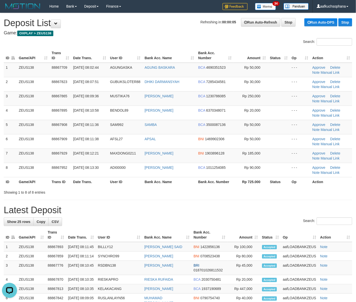
drag, startPoint x: 265, startPoint y: 204, endPoint x: 262, endPoint y: 203, distance: 3.0
click at [263, 204] on div "**********" at bounding box center [178, 277] width 356 height 529
click at [286, 202] on div "**********" at bounding box center [178, 277] width 356 height 529
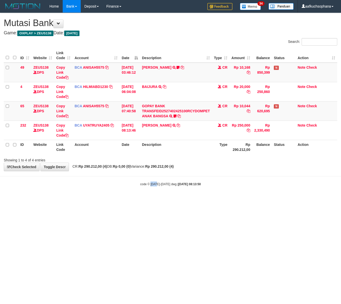
click at [156, 188] on body "Toggle navigation Home Bank Account List Load By Website Group [OXPLAY] ZEUS138…" at bounding box center [170, 99] width 341 height 199
click at [134, 199] on html "Toggle navigation Home Bank Account List Load By Website Group [OXPLAY] ZEUS138…" at bounding box center [170, 99] width 341 height 199
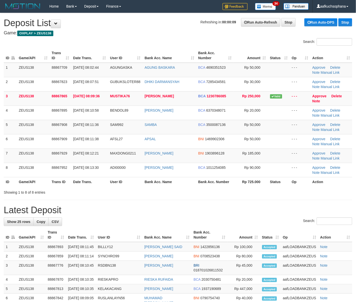
click at [269, 205] on div "**********" at bounding box center [178, 277] width 356 height 529
drag, startPoint x: 280, startPoint y: 192, endPoint x: 351, endPoint y: 200, distance: 71.6
click at [280, 192] on div "Showing 1 to 8 of 8 entries" at bounding box center [178, 191] width 356 height 7
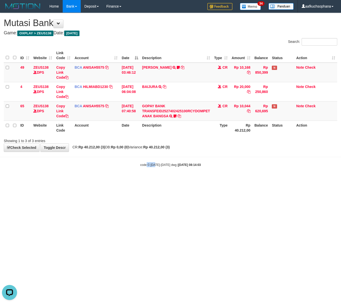
click at [154, 180] on html "Toggle navigation Home Bank Account List Load By Website Group [OXPLAY] ZEUS138…" at bounding box center [170, 90] width 341 height 180
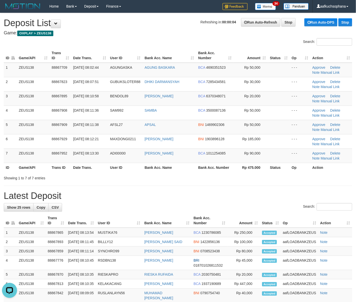
drag, startPoint x: 321, startPoint y: 202, endPoint x: 324, endPoint y: 202, distance: 3.0
click at [321, 202] on div "**********" at bounding box center [178, 270] width 356 height 515
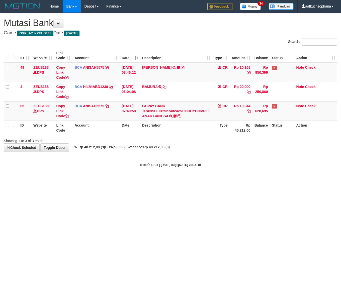
click at [87, 180] on html "Toggle navigation Home Bank Account List Load By Website Group [OXPLAY] ZEUS138…" at bounding box center [170, 90] width 341 height 180
drag, startPoint x: 80, startPoint y: 200, endPoint x: 4, endPoint y: 160, distance: 85.9
click at [78, 180] on html "Toggle navigation Home Bank Account List Load By Website Group [OXPLAY] ZEUS138…" at bounding box center [170, 90] width 341 height 180
drag, startPoint x: 116, startPoint y: 210, endPoint x: 0, endPoint y: 193, distance: 116.8
click at [114, 180] on html "Toggle navigation Home Bank Account List Load By Website Group [OXPLAY] ZEUS138…" at bounding box center [170, 90] width 341 height 180
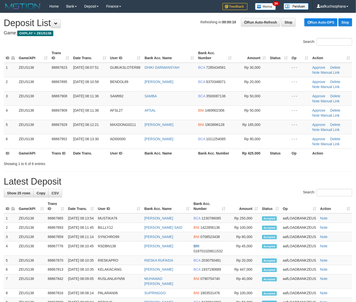
drag, startPoint x: 0, startPoint y: 0, endPoint x: 276, endPoint y: 181, distance: 330.1
click at [265, 180] on h1 "Latest Deposit" at bounding box center [178, 181] width 349 height 10
drag, startPoint x: 268, startPoint y: 201, endPoint x: 267, endPoint y: 195, distance: 6.0
click at [268, 200] on th "Status" at bounding box center [270, 206] width 21 height 14
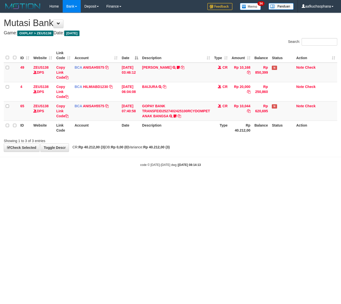
click at [82, 180] on html "Toggle navigation Home Bank Account List Load By Website Group [OXPLAY] ZEUS138…" at bounding box center [170, 90] width 341 height 180
drag, startPoint x: 80, startPoint y: 208, endPoint x: 74, endPoint y: 207, distance: 6.0
click at [80, 180] on html "Toggle navigation Home Bank Account List Load By Website Group [OXPLAY] ZEUS138…" at bounding box center [170, 90] width 341 height 180
click at [74, 180] on html "Toggle navigation Home Bank Account List Load By Website Group [OXPLAY] ZEUS138…" at bounding box center [170, 90] width 341 height 180
drag, startPoint x: 191, startPoint y: 200, endPoint x: 121, endPoint y: 185, distance: 72.0
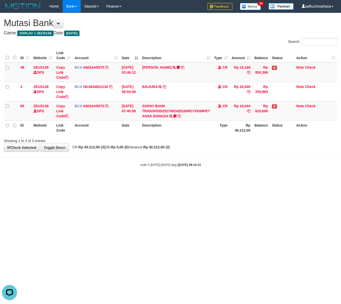
click at [188, 180] on html "Toggle navigation Home Bank Account List Load By Website Group [OXPLAY] ZEUS138…" at bounding box center [170, 90] width 341 height 180
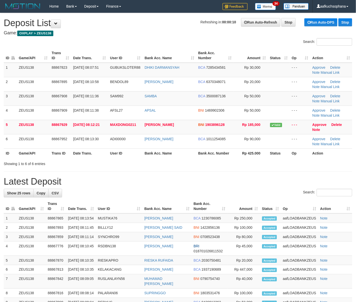
drag, startPoint x: 356, startPoint y: 180, endPoint x: 307, endPoint y: 167, distance: 51.1
click at [354, 180] on div "**********" at bounding box center [178, 263] width 356 height 501
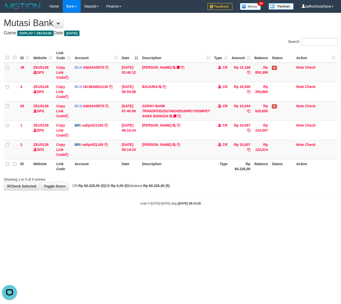
click at [198, 198] on body "Toggle navigation Home Bank Account List Load By Website Group [OXPLAY] ZEUS138…" at bounding box center [170, 109] width 341 height 218
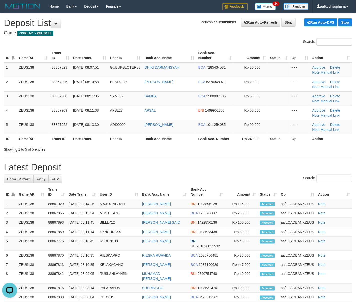
click at [326, 169] on div "**********" at bounding box center [178, 254] width 356 height 482
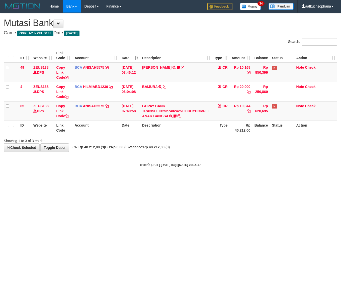
click at [34, 180] on html "Toggle navigation Home Bank Account List Load By Website Group [OXPLAY] ZEUS138…" at bounding box center [170, 90] width 341 height 180
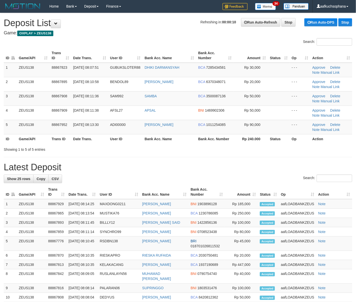
click at [277, 155] on div "**********" at bounding box center [178, 254] width 356 height 482
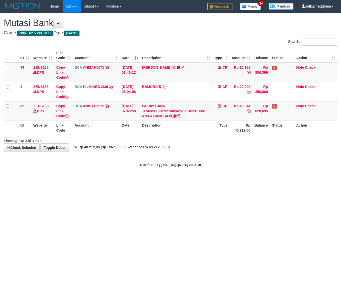
click at [8, 180] on html "Toggle navigation Home Bank Account List Load By Website Group [OXPLAY] ZEUS138…" at bounding box center [170, 90] width 341 height 180
drag, startPoint x: 159, startPoint y: 198, endPoint x: 154, endPoint y: 196, distance: 5.7
click at [159, 180] on html "Toggle navigation Home Bank Account List Load By Website Group [OXPLAY] ZEUS138…" at bounding box center [170, 90] width 341 height 180
